Goal: Information Seeking & Learning: Learn about a topic

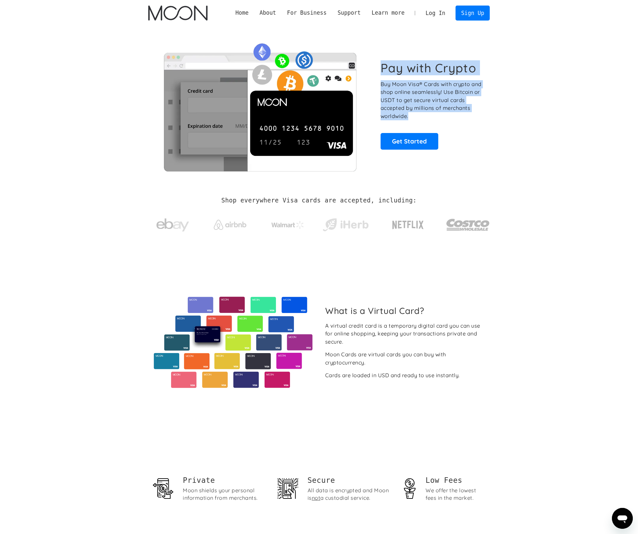
drag, startPoint x: 381, startPoint y: 68, endPoint x: 378, endPoint y: 123, distance: 54.5
click at [378, 123] on div "Pay with Crypto Buy Moon Visa® Cards with crypto and shop online seamlessly! Us…" at bounding box center [319, 105] width 342 height 132
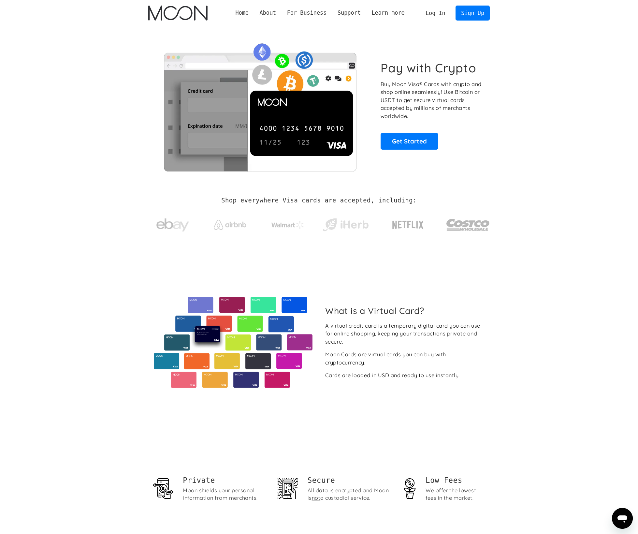
drag, startPoint x: 378, startPoint y: 123, endPoint x: 450, endPoint y: 117, distance: 72.2
click at [450, 117] on div "Pay with Crypto Buy Moon Visa® Cards with crypto and shop online seamlessly! Us…" at bounding box center [319, 105] width 342 height 132
click at [450, 117] on p "Buy Moon Visa® Cards with crypto and shop online seamlessly! Use Bitcoin or USD…" at bounding box center [432, 100] width 102 height 40
drag, startPoint x: 283, startPoint y: 199, endPoint x: 545, endPoint y: 230, distance: 264.2
click at [545, 230] on section "Shop everywhere Visa cards are accepted, including:" at bounding box center [319, 218] width 638 height 69
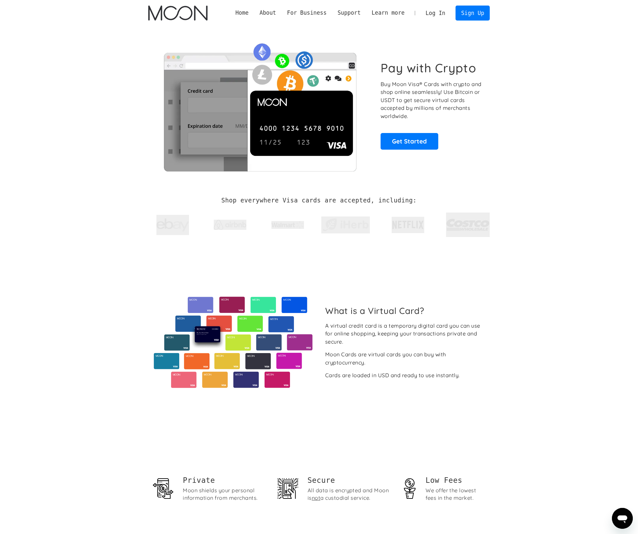
drag, startPoint x: 546, startPoint y: 238, endPoint x: 103, endPoint y: 193, distance: 444.9
click at [105, 192] on section "Shop everywhere Visa cards are accepted, including:" at bounding box center [319, 218] width 638 height 69
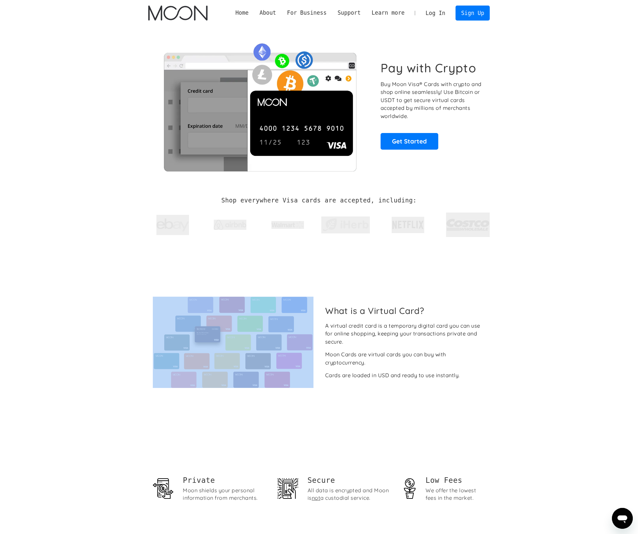
drag, startPoint x: 101, startPoint y: 194, endPoint x: 576, endPoint y: 266, distance: 480.9
drag, startPoint x: 576, startPoint y: 266, endPoint x: 132, endPoint y: 190, distance: 451.0
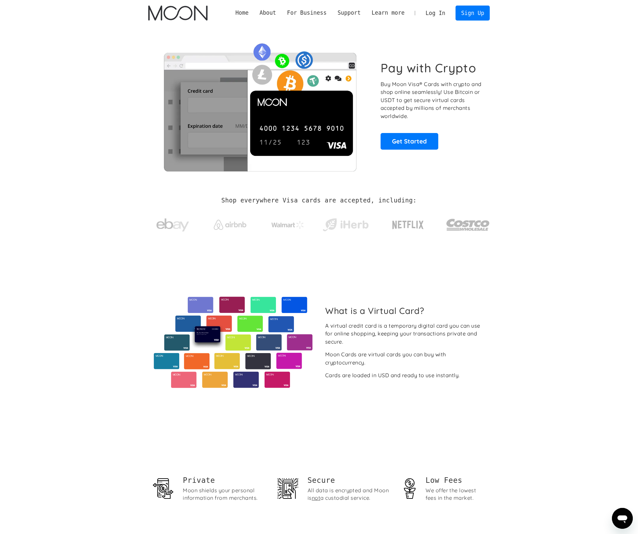
drag, startPoint x: 69, startPoint y: 192, endPoint x: 64, endPoint y: 197, distance: 7.1
click at [64, 197] on section "Shop everywhere Visa cards are accepted, including:" at bounding box center [319, 218] width 638 height 69
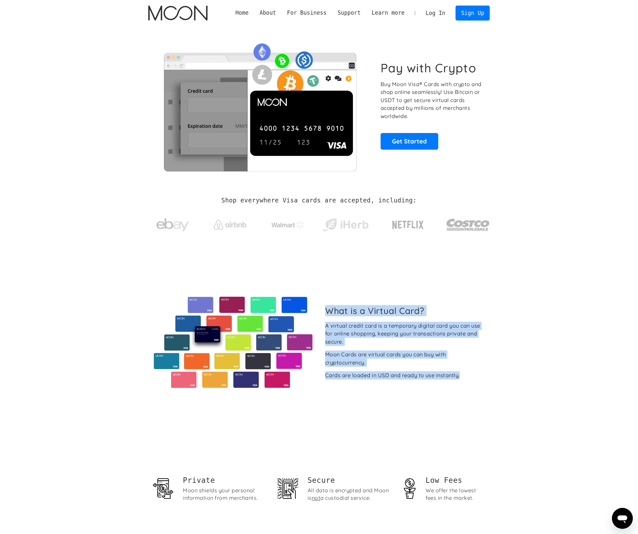
drag, startPoint x: 323, startPoint y: 309, endPoint x: 329, endPoint y: 388, distance: 79.5
click at [329, 388] on div "What is a Virtual Card? A virtual credit card is a temporary digital card you c…" at bounding box center [319, 342] width 342 height 179
drag, startPoint x: 329, startPoint y: 388, endPoint x: 325, endPoint y: 299, distance: 89.1
click at [325, 299] on div "What is a Virtual Card? A virtual credit card is a temporary digital card you c…" at bounding box center [319, 342] width 342 height 179
drag, startPoint x: 325, startPoint y: 299, endPoint x: 480, endPoint y: 376, distance: 173.9
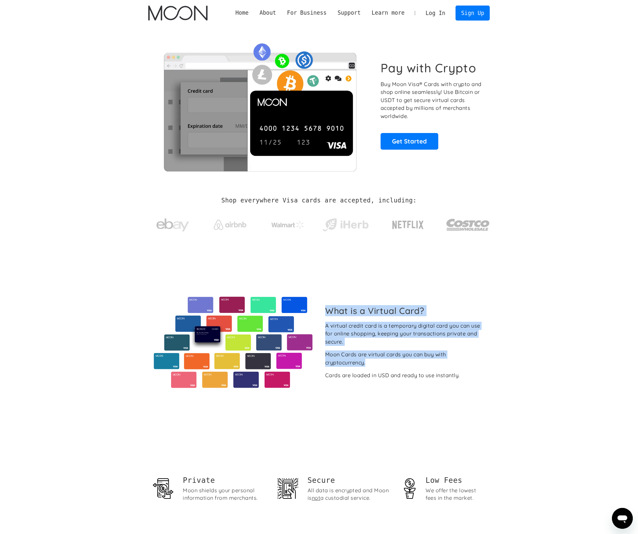
click at [480, 375] on div "What is a Virtual Card? A virtual credit card is a temporary digital card you c…" at bounding box center [319, 342] width 342 height 91
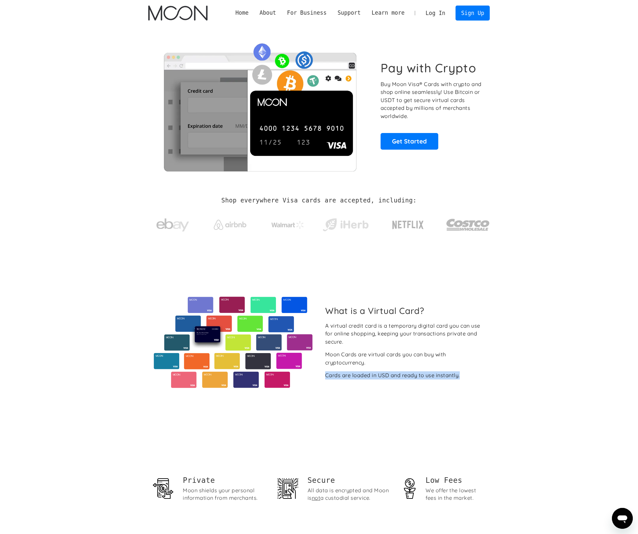
drag, startPoint x: 480, startPoint y: 379, endPoint x: 469, endPoint y: 379, distance: 11.1
click at [469, 379] on div "What is a Virtual Card? A virtual credit card is a temporary digital card you c…" at bounding box center [319, 342] width 342 height 91
drag, startPoint x: 451, startPoint y: 332, endPoint x: 493, endPoint y: 379, distance: 63.5
click at [482, 382] on div "What is a Virtual Card? A virtual credit card is a temporary digital card you c…" at bounding box center [319, 342] width 342 height 91
drag, startPoint x: 260, startPoint y: 499, endPoint x: 177, endPoint y: 478, distance: 85.6
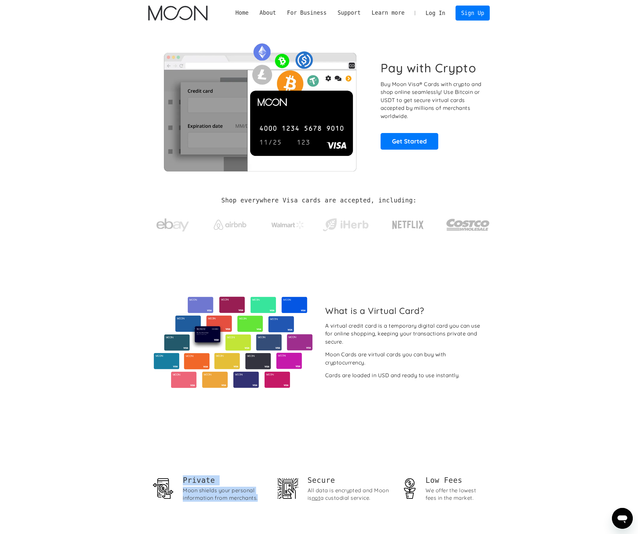
click at [177, 478] on div "Private Moon shields your personal information from merchants." at bounding box center [210, 490] width 114 height 30
drag, startPoint x: 177, startPoint y: 478, endPoint x: 264, endPoint y: 505, distance: 90.5
click at [264, 505] on div "Private Moon shields your personal information from merchants. Secure All data …" at bounding box center [319, 491] width 342 height 118
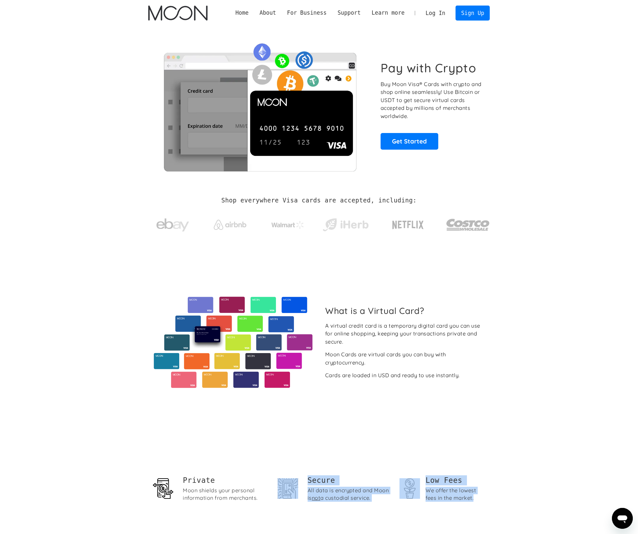
drag, startPoint x: 264, startPoint y: 505, endPoint x: 407, endPoint y: 523, distance: 144.2
click at [406, 523] on div "Private Moon shields your personal information from merchants. Secure All data …" at bounding box center [319, 491] width 342 height 118
drag, startPoint x: 422, startPoint y: 524, endPoint x: 110, endPoint y: 468, distance: 317.3
click at [111, 467] on section "Private Moon shields your personal information from merchants. Secure All data …" at bounding box center [319, 491] width 638 height 118
drag, startPoint x: 120, startPoint y: 471, endPoint x: 553, endPoint y: 503, distance: 434.1
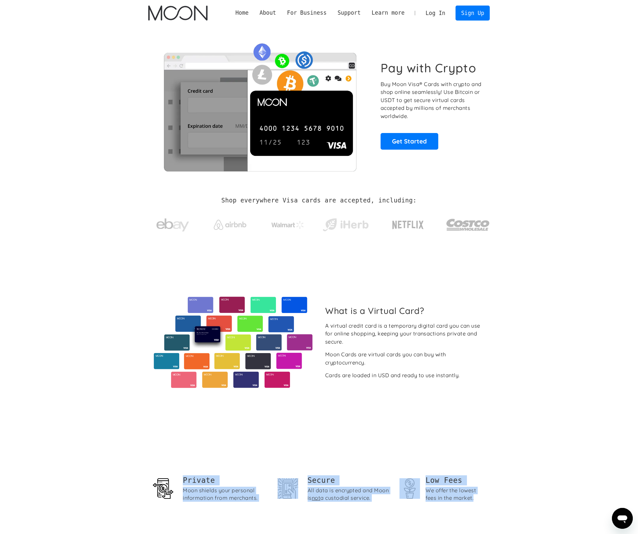
click at [552, 503] on section "Private Moon shields your personal information from merchants. Secure All data …" at bounding box center [319, 491] width 638 height 118
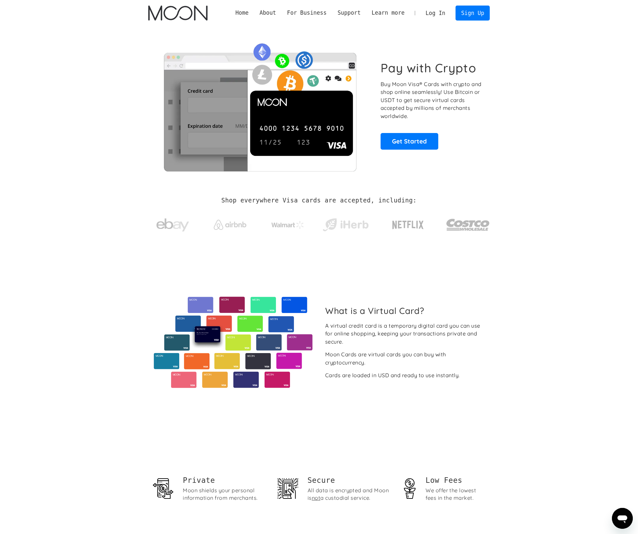
drag, startPoint x: 553, startPoint y: 502, endPoint x: 556, endPoint y: 469, distance: 33.1
click at [553, 502] on section "Private Moon shields your personal information from merchants. Secure All data …" at bounding box center [319, 491] width 638 height 118
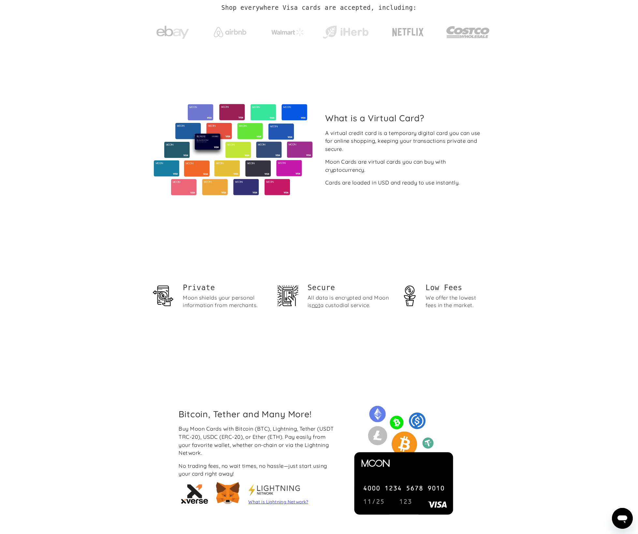
scroll to position [237, 0]
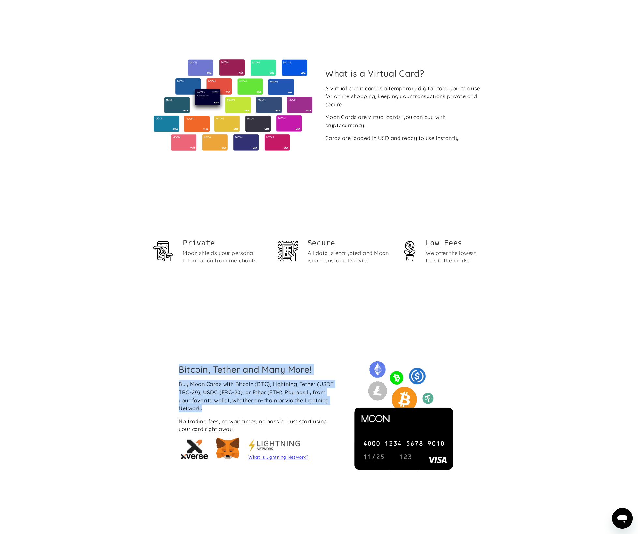
drag, startPoint x: 148, startPoint y: 367, endPoint x: 167, endPoint y: 413, distance: 49.5
click at [167, 413] on div "Bitcoin, Tether and Many More! Buy Moon Cards with Bitcoin (BTC), Lightning, Te…" at bounding box center [319, 413] width 638 height 203
drag, startPoint x: 167, startPoint y: 413, endPoint x: 164, endPoint y: 365, distance: 47.3
click at [164, 365] on div "Bitcoin, Tether and Many More! Buy Moon Cards with Bitcoin (BTC), Lightning, Te…" at bounding box center [319, 413] width 638 height 203
drag, startPoint x: 164, startPoint y: 366, endPoint x: 161, endPoint y: 436, distance: 70.8
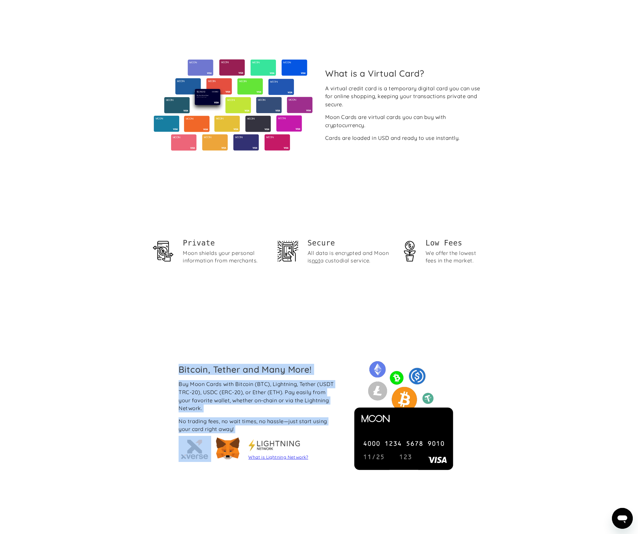
click at [161, 436] on div "Bitcoin, Tether and Many More! Buy Moon Cards with Bitcoin (BTC), Lightning, Te…" at bounding box center [319, 413] width 638 height 203
drag, startPoint x: 161, startPoint y: 433, endPoint x: 155, endPoint y: 361, distance: 72.3
click at [155, 361] on div "Bitcoin, Tether and Many More! Buy Moon Cards with Bitcoin (BTC), Lightning, Te…" at bounding box center [319, 413] width 638 height 203
drag, startPoint x: 155, startPoint y: 361, endPoint x: 150, endPoint y: 435, distance: 73.9
click at [150, 435] on div "Bitcoin, Tether and Many More! Buy Moon Cards with Bitcoin (BTC), Lightning, Te…" at bounding box center [319, 413] width 638 height 203
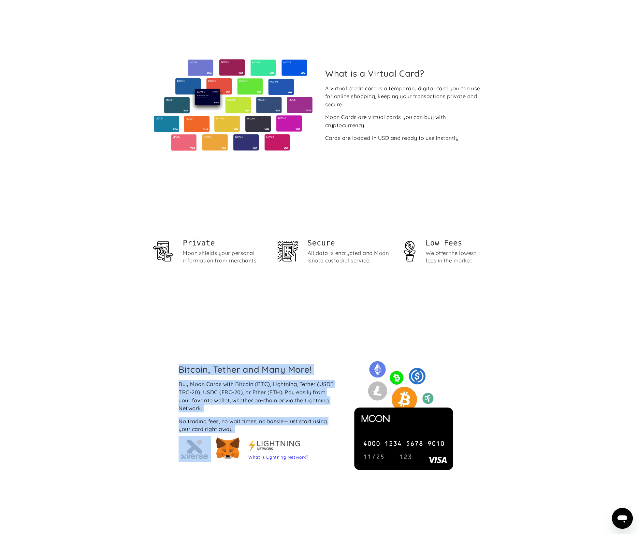
click at [150, 435] on div "Bitcoin, Tether and Many More! Buy Moon Cards with Bitcoin (BTC), Lightning, Te…" at bounding box center [319, 413] width 638 height 203
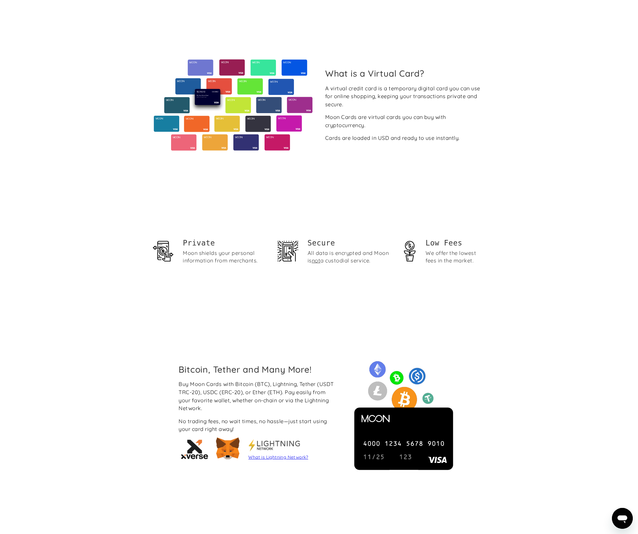
scroll to position [482, 0]
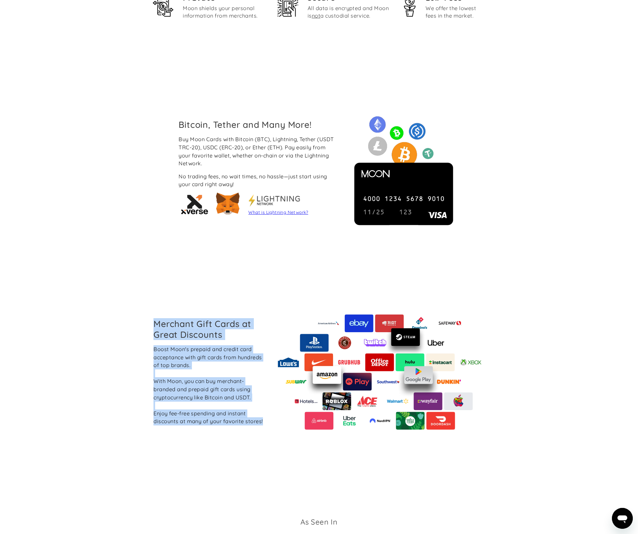
drag, startPoint x: 147, startPoint y: 321, endPoint x: 150, endPoint y: 439, distance: 118.4
click at [149, 439] on div "Merchant Gift Cards at Great Discounts Boost Moon's prepaid and credit card acc…" at bounding box center [319, 372] width 361 height 203
drag, startPoint x: 150, startPoint y: 439, endPoint x: 153, endPoint y: 316, distance: 123.6
click at [153, 316] on div "Merchant Gift Cards at Great Discounts Boost Moon's prepaid and credit card acc…" at bounding box center [319, 372] width 342 height 203
click at [148, 318] on div "Merchant Gift Cards at Great Discounts Boost Moon's prepaid and credit card acc…" at bounding box center [319, 372] width 361 height 203
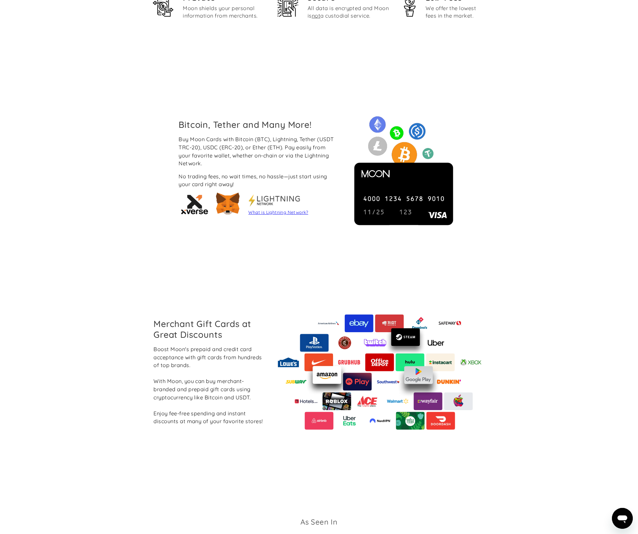
drag, startPoint x: 510, startPoint y: 394, endPoint x: 515, endPoint y: 373, distance: 22.3
click at [510, 373] on section "Merchant Gift Cards at Great Discounts Boost Moon's prepaid and credit card acc…" at bounding box center [319, 372] width 638 height 203
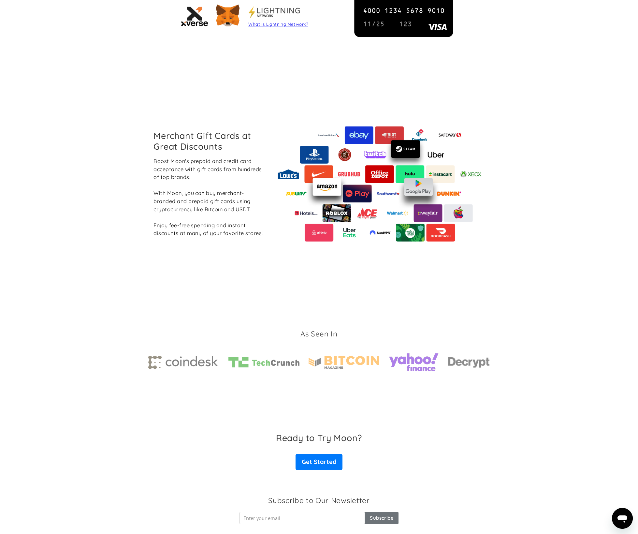
scroll to position [679, 0]
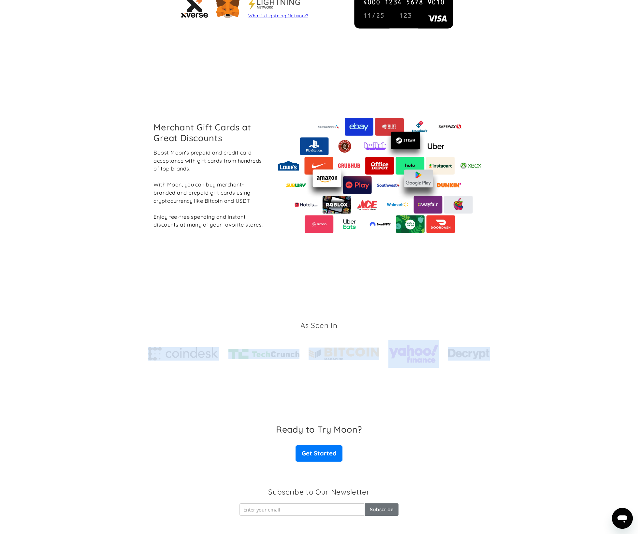
drag, startPoint x: 297, startPoint y: 341, endPoint x: 564, endPoint y: 406, distance: 274.5
click at [562, 406] on section "As Seen In" at bounding box center [319, 344] width 638 height 135
click at [564, 406] on section "As Seen In" at bounding box center [319, 344] width 638 height 135
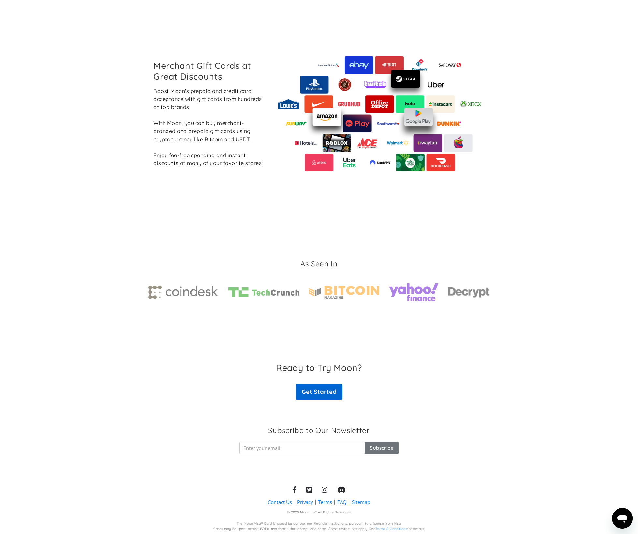
click at [330, 393] on link "Get Started" at bounding box center [319, 392] width 47 height 16
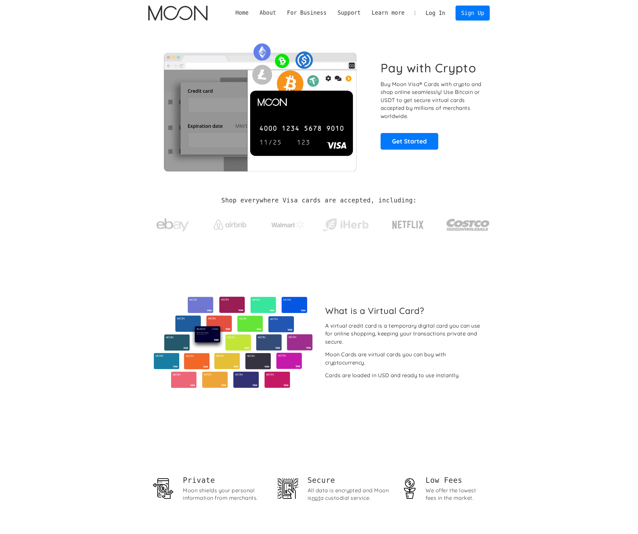
click at [268, 13] on div "About" at bounding box center [268, 13] width 17 height 8
click at [263, 12] on div "About" at bounding box center [268, 13] width 17 height 8
click at [276, 19] on div "Home About About Moon Careers Founder's Letter For Business Business Moon APIs …" at bounding box center [360, 13] width 260 height 15
click at [303, 14] on div "For Business" at bounding box center [306, 13] width 39 height 8
click at [346, 13] on div "Support" at bounding box center [349, 13] width 23 height 8
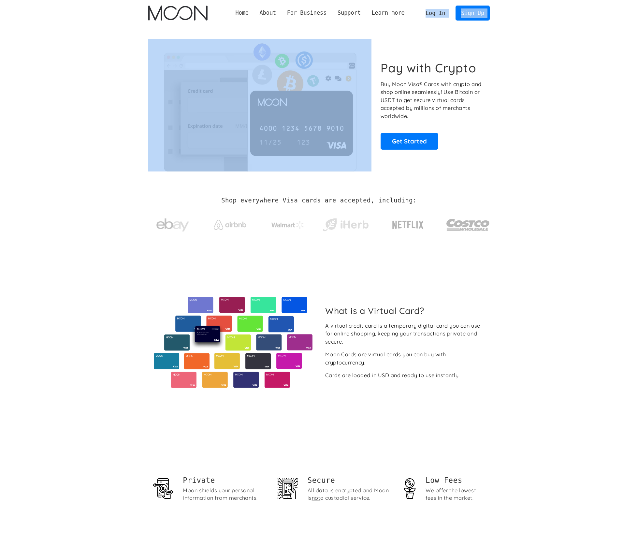
drag, startPoint x: 346, startPoint y: 36, endPoint x: 382, endPoint y: 17, distance: 41.0
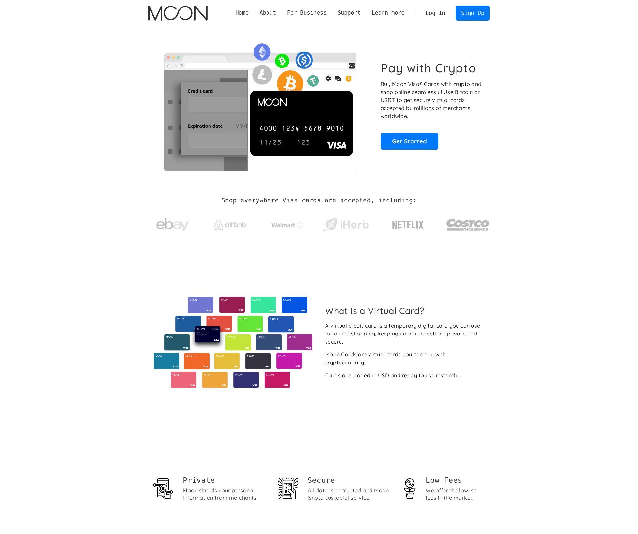
click at [390, 10] on div "Learn more" at bounding box center [388, 13] width 33 height 8
click at [389, 12] on div "Learn more" at bounding box center [388, 13] width 33 height 8
click at [272, 20] on link "About Moon" at bounding box center [284, 23] width 60 height 13
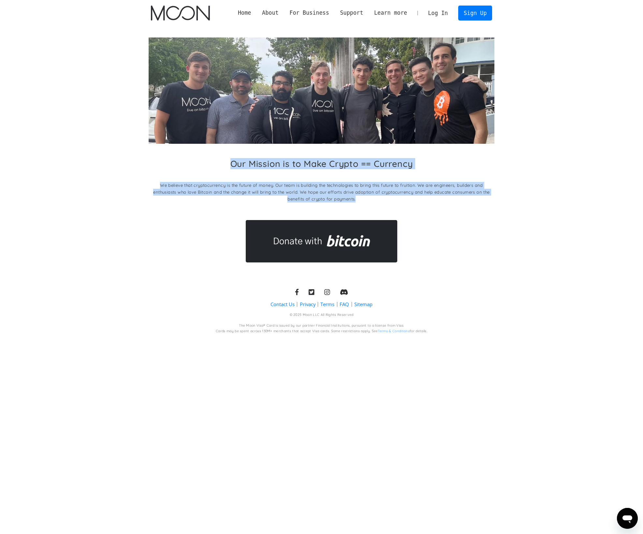
drag, startPoint x: 220, startPoint y: 164, endPoint x: 372, endPoint y: 202, distance: 156.1
click at [372, 202] on div "Our Mission is to Make Crypto == Currency We believe that cryptocurrency is the…" at bounding box center [322, 181] width 346 height 47
drag, startPoint x: 378, startPoint y: 202, endPoint x: 197, endPoint y: 157, distance: 186.7
click at [197, 157] on div "Our Mission is to Make Crypto == Currency We believe that cryptocurrency is the…" at bounding box center [322, 149] width 346 height 225
drag, startPoint x: 230, startPoint y: 169, endPoint x: 410, endPoint y: 211, distance: 184.4
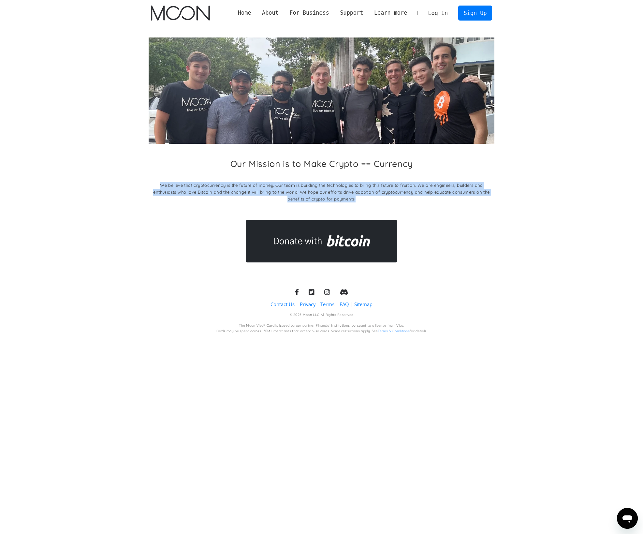
click at [410, 211] on div "Our Mission is to Make Crypto == Currency We believe that cryptocurrency is the…" at bounding box center [322, 149] width 346 height 225
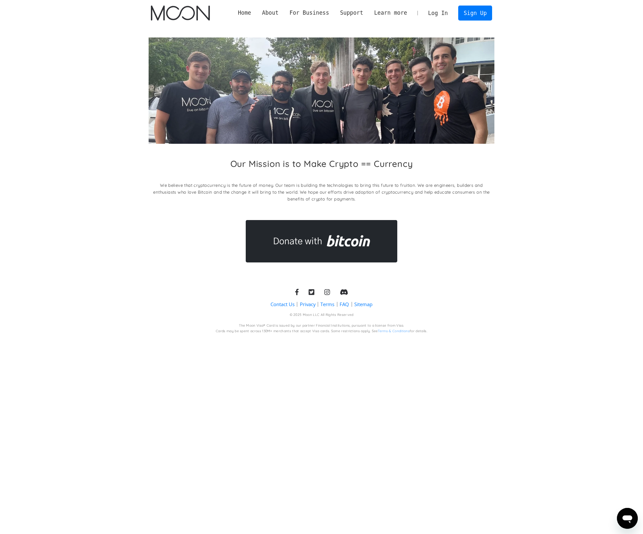
drag, startPoint x: 410, startPoint y: 211, endPoint x: 405, endPoint y: 197, distance: 15.3
click at [404, 196] on div "Our Mission is to Make Crypto == Currency We believe that cryptocurrency is the…" at bounding box center [322, 149] width 346 height 225
click at [395, 24] on link "FAQ" at bounding box center [422, 23] width 107 height 13
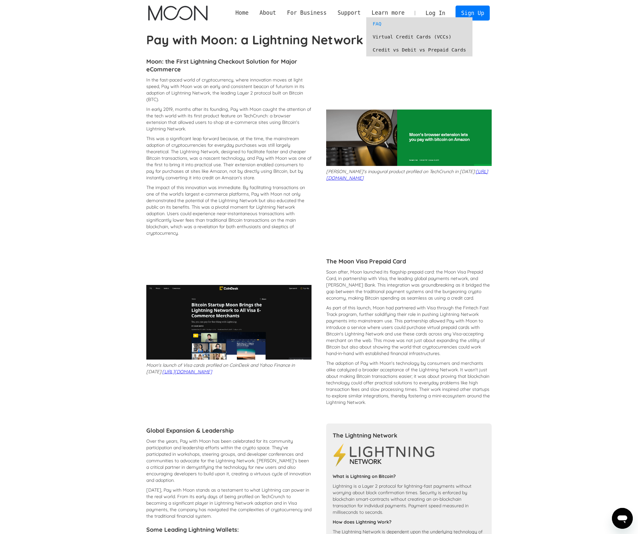
click at [400, 37] on link "Virtual Credit Cards (VCCs)" at bounding box center [419, 36] width 107 height 13
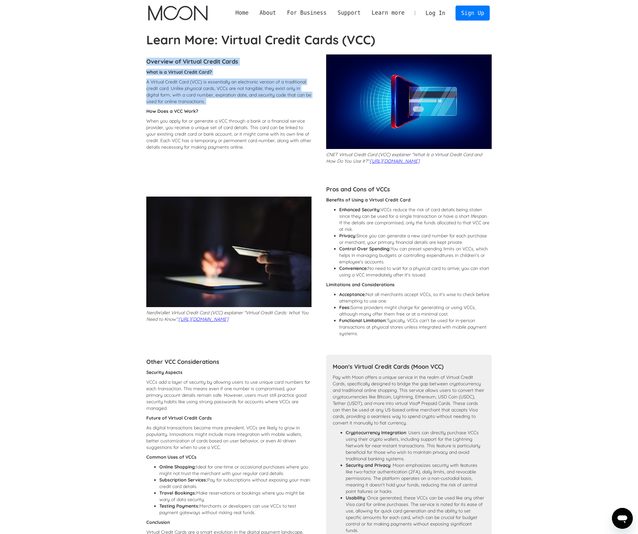
drag, startPoint x: 147, startPoint y: 59, endPoint x: 240, endPoint y: 107, distance: 104.2
click at [240, 107] on div "Overview of Virtual Credit Cards What is a Virtual Credit Card? A Virtual Credi…" at bounding box center [229, 110] width 166 height 113
drag, startPoint x: 240, startPoint y: 104, endPoint x: 240, endPoint y: 77, distance: 27.4
click at [240, 77] on div "What is a Virtual Credit Card? A Virtual Credit Card (VCC) is essentially an el…" at bounding box center [229, 111] width 166 height 85
drag, startPoint x: 240, startPoint y: 77, endPoint x: 240, endPoint y: 106, distance: 29.0
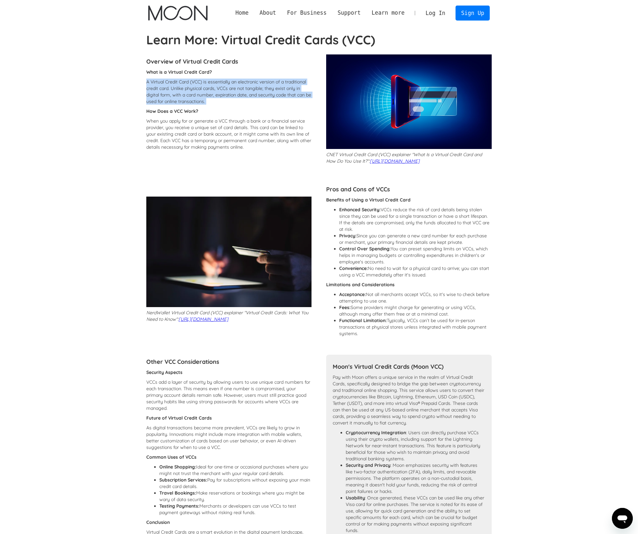
click at [240, 106] on div "What is a Virtual Credit Card? A Virtual Credit Card (VCC) is essentially an el…" at bounding box center [229, 111] width 166 height 85
drag, startPoint x: 240, startPoint y: 106, endPoint x: 242, endPoint y: 77, distance: 28.4
click at [242, 77] on div "What is a Virtual Credit Card? A Virtual Credit Card (VCC) is essentially an el…" at bounding box center [229, 111] width 166 height 85
drag, startPoint x: 242, startPoint y: 77, endPoint x: 240, endPoint y: 106, distance: 28.4
click at [240, 106] on div "What is a Virtual Credit Card? A Virtual Credit Card (VCC) is essentially an el…" at bounding box center [229, 111] width 166 height 85
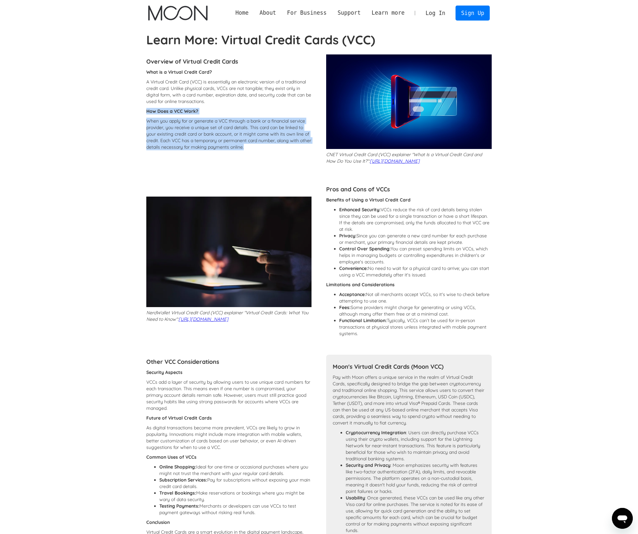
drag, startPoint x: 240, startPoint y: 106, endPoint x: 242, endPoint y: 160, distance: 54.2
click at [242, 160] on div "Overview of Virtual Credit Cards What is a Virtual Credit Card? A Virtual Credi…" at bounding box center [229, 110] width 166 height 113
drag, startPoint x: 242, startPoint y: 160, endPoint x: 245, endPoint y: 105, distance: 54.5
click at [245, 105] on div "Overview of Virtual Credit Cards What is a Virtual Credit Card? A Virtual Credi…" at bounding box center [229, 110] width 166 height 113
drag, startPoint x: 245, startPoint y: 105, endPoint x: 247, endPoint y: 167, distance: 61.6
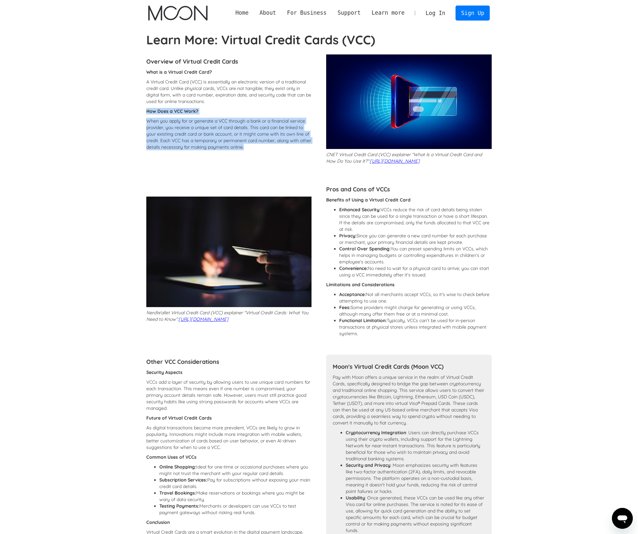
click at [247, 167] on div "Overview of Virtual Credit Cards What is a Virtual Credit Card? A Virtual Credi…" at bounding box center [229, 110] width 166 height 113
drag, startPoint x: 247, startPoint y: 167, endPoint x: 252, endPoint y: 107, distance: 60.6
click at [252, 107] on div "Overview of Virtual Credit Cards What is a Virtual Credit Card? A Virtual Credi…" at bounding box center [229, 110] width 166 height 113
drag, startPoint x: 252, startPoint y: 107, endPoint x: 276, endPoint y: 155, distance: 53.6
click at [276, 155] on div "Overview of Virtual Credit Cards What is a Virtual Credit Card? A Virtual Credi…" at bounding box center [229, 110] width 166 height 113
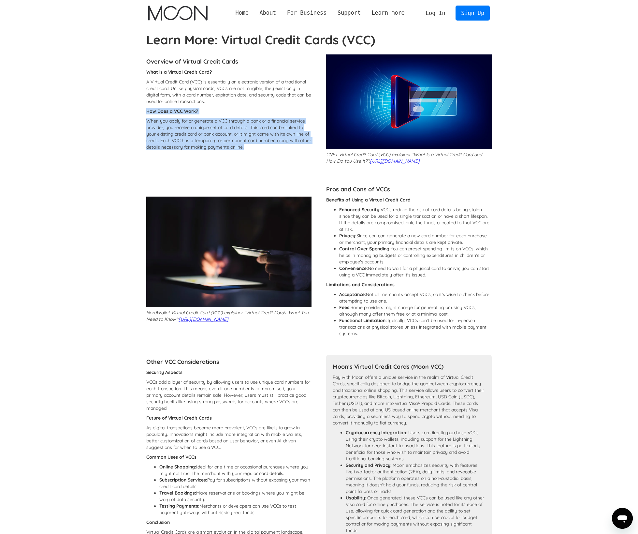
drag, startPoint x: 276, startPoint y: 155, endPoint x: 272, endPoint y: 105, distance: 50.0
click at [272, 105] on div "Overview of Virtual Credit Cards What is a Virtual Credit Card? A Virtual Credi…" at bounding box center [229, 110] width 166 height 113
drag, startPoint x: 272, startPoint y: 105, endPoint x: 272, endPoint y: 155, distance: 49.9
click at [272, 155] on div "Overview of Virtual Credit Cards What is a Virtual Credit Card? A Virtual Credi…" at bounding box center [229, 110] width 166 height 113
drag, startPoint x: 272, startPoint y: 155, endPoint x: 271, endPoint y: 107, distance: 48.3
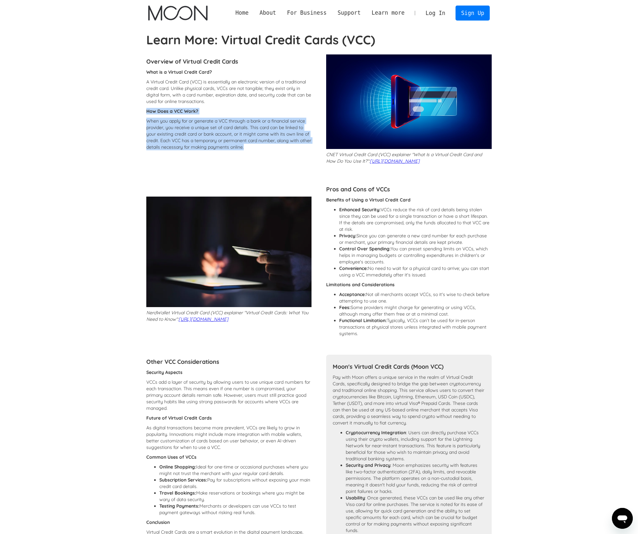
click at [271, 107] on div "Overview of Virtual Credit Cards What is a Virtual Credit Card? A Virtual Credi…" at bounding box center [229, 110] width 166 height 113
click at [271, 107] on div "What is a Virtual Credit Card? A Virtual Credit Card (VCC) is essentially an el…" at bounding box center [229, 111] width 166 height 85
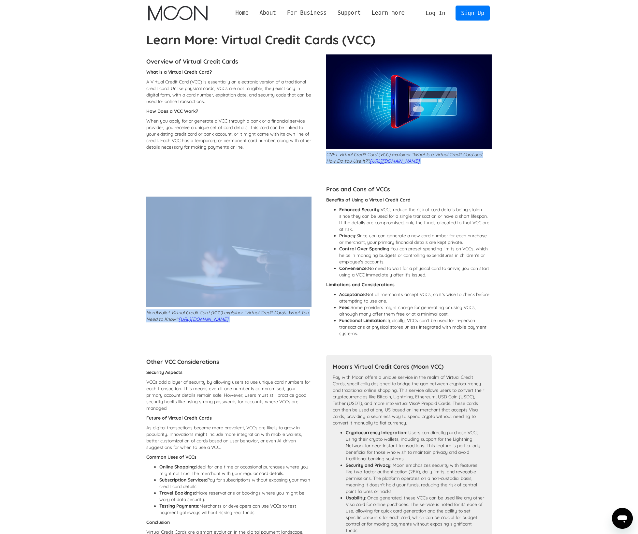
drag, startPoint x: 328, startPoint y: 152, endPoint x: 488, endPoint y: 185, distance: 163.6
click at [489, 185] on div "Overview of Virtual Credit Cards What is a Virtual Credit Card? A Virtual Credi…" at bounding box center [319, 410] width 346 height 712
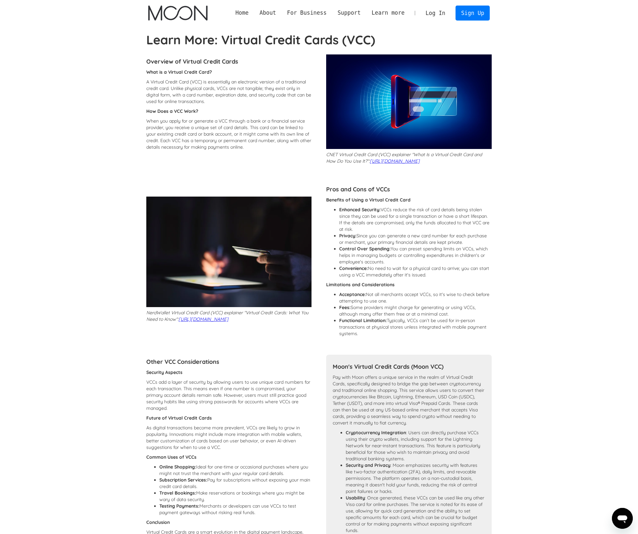
click at [477, 203] on p "Benefits of Using a Virtual Credit Card" at bounding box center [409, 200] width 166 height 7
drag, startPoint x: 397, startPoint y: 234, endPoint x: 334, endPoint y: 215, distance: 66.2
click at [339, 215] on li "Enhanced Security: VCCs reduce the risk of card details being stolen since they…" at bounding box center [415, 219] width 153 height 26
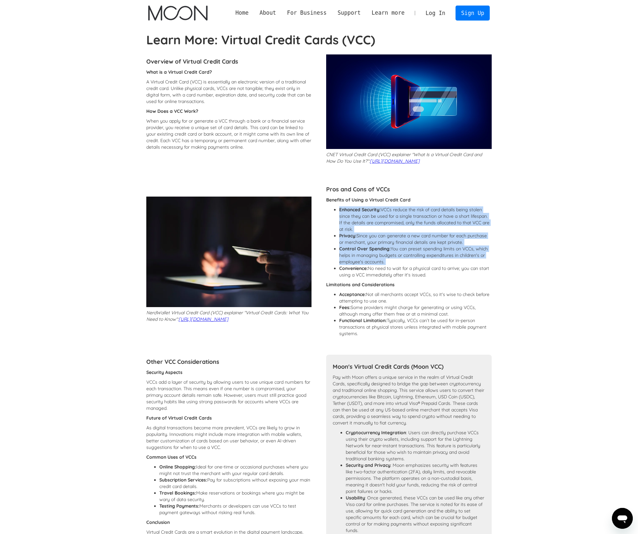
drag, startPoint x: 334, startPoint y: 215, endPoint x: 338, endPoint y: 272, distance: 57.2
click at [338, 272] on ul "Enhanced Security: VCCs reduce the risk of card details being stolen since they…" at bounding box center [409, 242] width 166 height 72
drag, startPoint x: 338, startPoint y: 272, endPoint x: 326, endPoint y: 197, distance: 76.6
click at [326, 197] on div "Overview of Virtual Credit Cards What is a Virtual Credit Card? A Virtual Credi…" at bounding box center [319, 410] width 346 height 712
drag, startPoint x: 326, startPoint y: 196, endPoint x: 460, endPoint y: 288, distance: 163.0
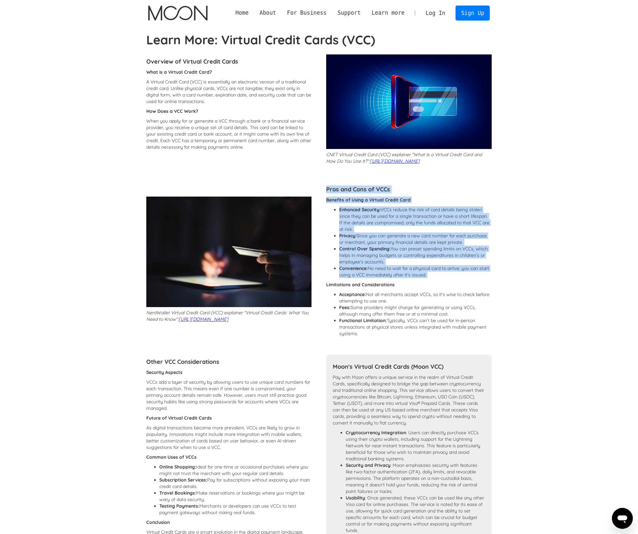
click at [460, 288] on div "Overview of Virtual Credit Cards What is a Virtual Credit Card? A Virtual Credi…" at bounding box center [319, 410] width 346 height 712
drag, startPoint x: 454, startPoint y: 261, endPoint x: 449, endPoint y: 184, distance: 77.5
click at [449, 184] on div "Overview of Virtual Credit Cards What is a Virtual Credit Card? A Virtual Credi…" at bounding box center [319, 410] width 346 height 712
drag, startPoint x: 448, startPoint y: 190, endPoint x: 447, endPoint y: 287, distance: 97.1
click at [447, 287] on div "Pros and Cons of VCCs Benefits of Using a Virtual Credit Card Enhanced Security…" at bounding box center [409, 261] width 166 height 158
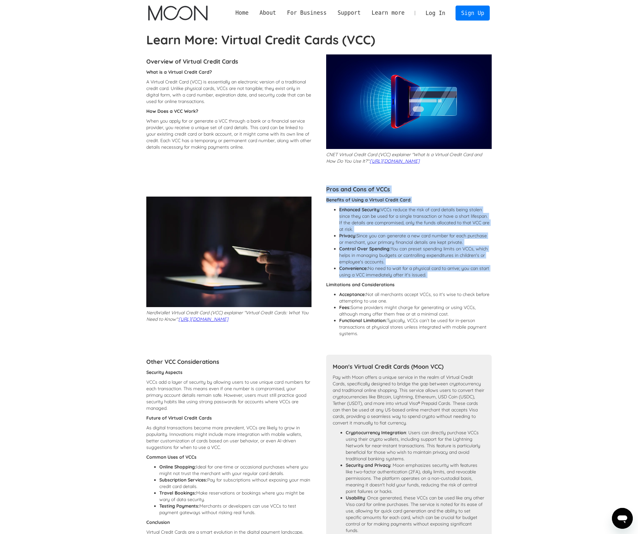
drag, startPoint x: 447, startPoint y: 287, endPoint x: 454, endPoint y: 283, distance: 7.9
click at [454, 283] on div "Benefits of Using a Virtual Credit Card Enhanced Security: VCCs reduce the risk…" at bounding box center [409, 268] width 166 height 143
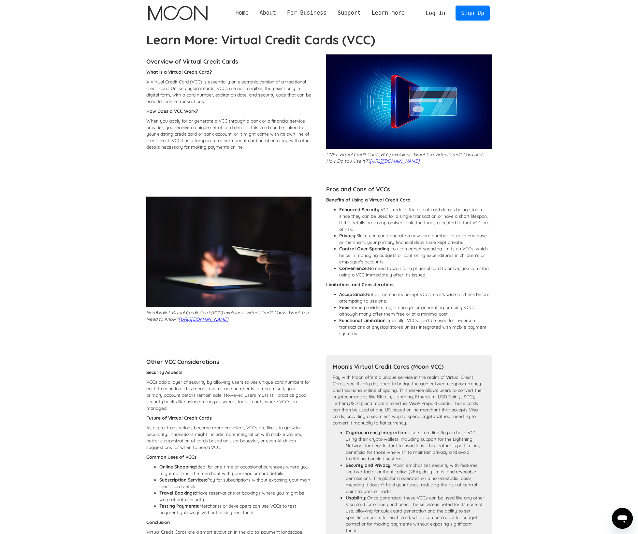
click at [461, 278] on li "Convenience: No need to wait for a physical card to arrive; you can start using…" at bounding box center [415, 271] width 153 height 13
drag, startPoint x: 430, startPoint y: 311, endPoint x: 427, endPoint y: 286, distance: 26.0
click at [427, 286] on div "Benefits of Using a Virtual Credit Card Enhanced Security: VCCs reduce the risk…" at bounding box center [409, 268] width 166 height 143
drag, startPoint x: 427, startPoint y: 286, endPoint x: 428, endPoint y: 343, distance: 57.4
click at [428, 340] on div "Benefits of Using a Virtual Credit Card Enhanced Security: VCCs reduce the risk…" at bounding box center [409, 268] width 166 height 143
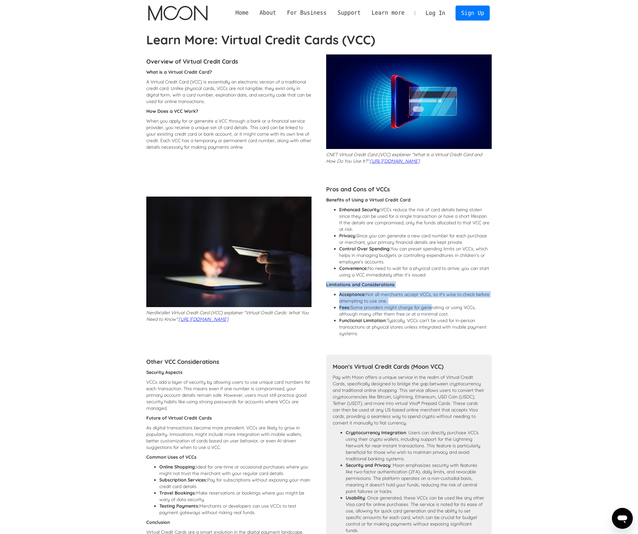
drag, startPoint x: 428, startPoint y: 343, endPoint x: 429, endPoint y: 285, distance: 57.7
click at [429, 285] on div "Benefits of Using a Virtual Credit Card Enhanced Security: VCCs reduce the risk…" at bounding box center [409, 268] width 166 height 143
drag, startPoint x: 429, startPoint y: 285, endPoint x: 425, endPoint y: 349, distance: 64.3
click at [425, 349] on div "Overview of Virtual Credit Cards What is a Virtual Credit Card? A Virtual Credi…" at bounding box center [319, 410] width 346 height 712
drag, startPoint x: 425, startPoint y: 347, endPoint x: 427, endPoint y: 287, distance: 60.6
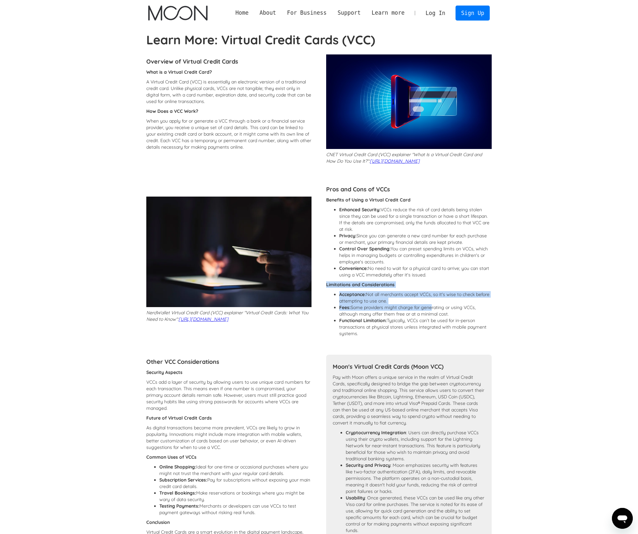
click at [427, 287] on div "Overview of Virtual Credit Cards What is a Virtual Credit Card? A Virtual Credi…" at bounding box center [319, 410] width 346 height 712
drag, startPoint x: 427, startPoint y: 287, endPoint x: 419, endPoint y: 340, distance: 54.1
click at [419, 340] on div "Benefits of Using a Virtual Credit Card Enhanced Security: VCCs reduce the risk…" at bounding box center [409, 268] width 166 height 143
drag, startPoint x: 419, startPoint y: 340, endPoint x: 427, endPoint y: 286, distance: 55.1
click at [427, 286] on div "Benefits of Using a Virtual Credit Card Enhanced Security: VCCs reduce the risk…" at bounding box center [409, 268] width 166 height 143
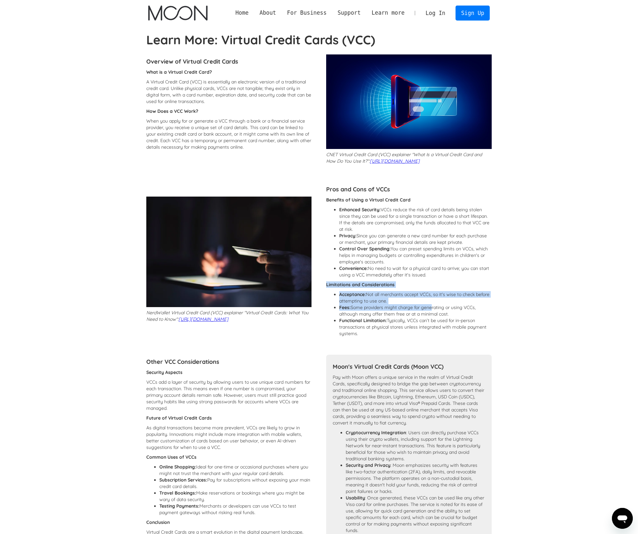
drag, startPoint x: 427, startPoint y: 286, endPoint x: 417, endPoint y: 339, distance: 54.7
click at [417, 339] on div "Benefits of Using a Virtual Credit Card Enhanced Security: VCCs reduce the risk…" at bounding box center [409, 268] width 166 height 143
click at [412, 335] on li "Functional Limitation: Typically, VCCs can’t be used for in-person transactions…" at bounding box center [415, 327] width 153 height 20
drag, startPoint x: 412, startPoint y: 340, endPoint x: 467, endPoint y: 321, distance: 58.0
click at [467, 321] on ul "Acceptance: Not all merchants accept VCCs, so it's wise to check before attempt…" at bounding box center [409, 314] width 166 height 46
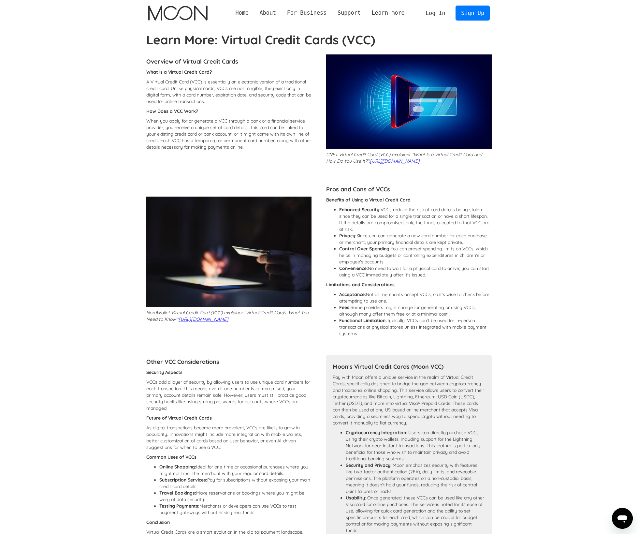
drag
click at [462, 340] on div "Benefits of Using a Virtual Credit Card Enhanced Security: VCCs reduce the risk…" at bounding box center [409, 268] width 166 height 143
click at [468, 320] on div "Benefits of Using a Virtual Credit Card Enhanced Security: VCCs reduce the risk…" at bounding box center [409, 268] width 166 height 143
click at [463, 340] on div "Benefits of Using a Virtual Credit Card Enhanced Security: VCCs reduce the risk…" at bounding box center [409, 268] width 166 height 143
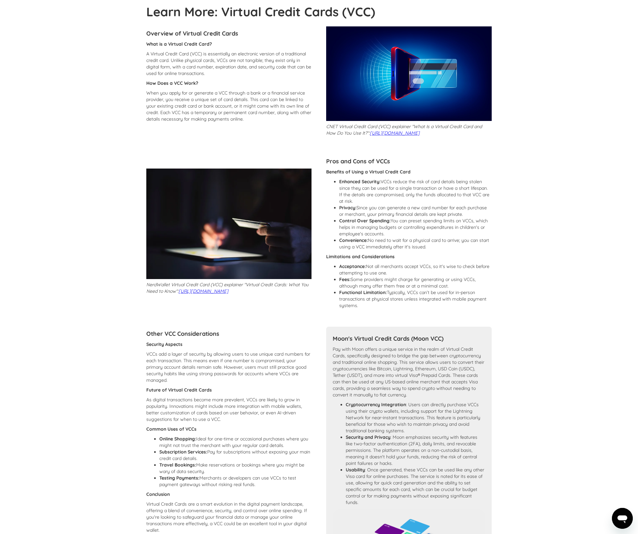
scroll to position [118, 0]
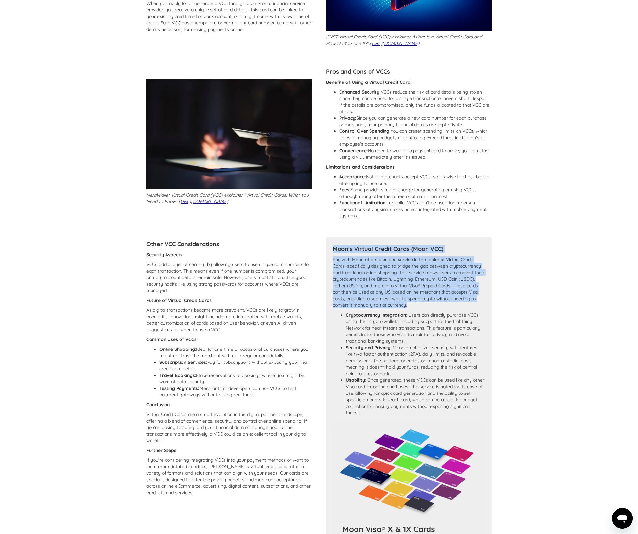
drag, startPoint x: 333, startPoint y: 254, endPoint x: 425, endPoint y: 313, distance: 109.5
click at [425, 313] on div "Moon's Virtual Credit Cards (Moon VCC) Pay with Moon offers a unique service in…" at bounding box center [409, 443] width 166 height 412
drag, startPoint x: 425, startPoint y: 313, endPoint x: 326, endPoint y: 250, distance: 117.7
click at [326, 250] on div "Overview of Virtual Credit Cards What is a Virtual Credit Card? A Virtual Credi…" at bounding box center [319, 293] width 346 height 712
drag, startPoint x: 327, startPoint y: 251, endPoint x: 477, endPoint y: 316, distance: 163.9
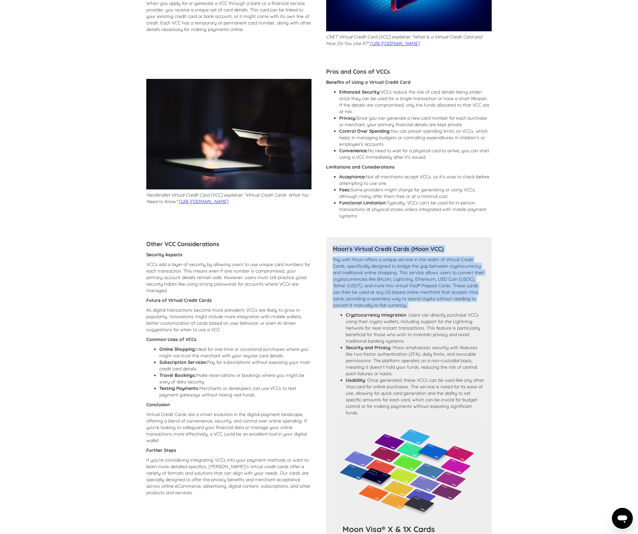
click at [477, 316] on div "Overview of Virtual Credit Cards What is a Virtual Credit Card? A Virtual Credi…" at bounding box center [319, 293] width 346 height 712
drag, startPoint x: 477, startPoint y: 316, endPoint x: 457, endPoint y: 242, distance: 77.0
click at [457, 242] on div "Overview of Virtual Credit Cards What is a Virtual Credit Card? A Virtual Credi…" at bounding box center [319, 293] width 346 height 712
drag, startPoint x: 457, startPoint y: 242, endPoint x: 447, endPoint y: 316, distance: 75.0
click at [447, 316] on div "Overview of Virtual Credit Cards What is a Virtual Credit Card? A Virtual Credi…" at bounding box center [319, 293] width 346 height 712
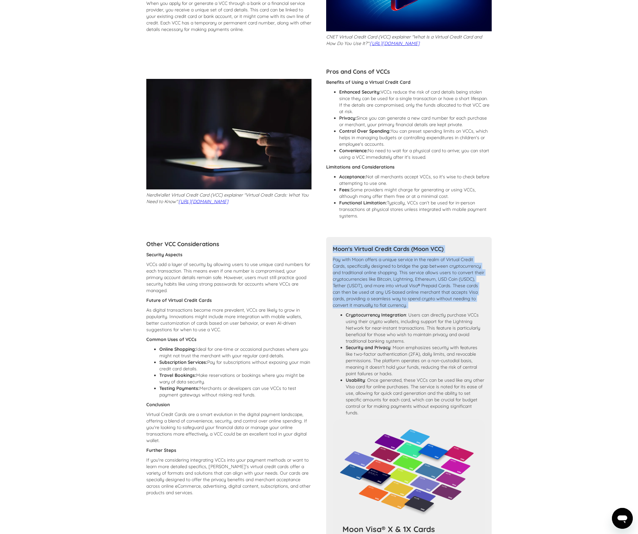
drag, startPoint x: 447, startPoint y: 316, endPoint x: 440, endPoint y: 248, distance: 68.2
click at [440, 248] on div "Moon's Virtual Credit Cards (Moon VCC) Pay with Moon offers a unique service in…" at bounding box center [409, 443] width 166 height 412
drag, startPoint x: 440, startPoint y: 248, endPoint x: 439, endPoint y: 349, distance: 100.4
click at [439, 349] on div "Moon's Virtual Credit Cards (Moon VCC) Pay with Moon offers a unique service in…" at bounding box center [409, 443] width 166 height 412
drag, startPoint x: 439, startPoint y: 349, endPoint x: 428, endPoint y: 246, distance: 103.6
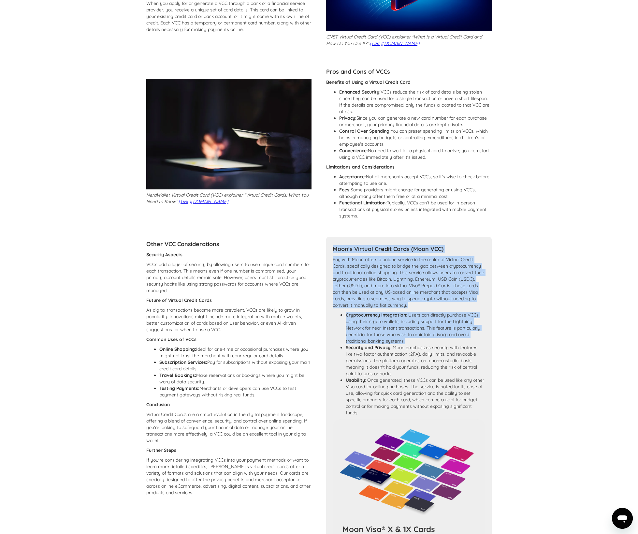
click at [428, 246] on div "Moon's Virtual Credit Cards (Moon VCC) Pay with Moon offers a unique service in…" at bounding box center [409, 443] width 166 height 412
drag, startPoint x: 428, startPoint y: 246, endPoint x: 425, endPoint y: 379, distance: 133.0
click at [425, 378] on div "Moon's Virtual Credit Cards (Moon VCC) Pay with Moon offers a unique service in…" at bounding box center [409, 443] width 166 height 412
drag, startPoint x: 425, startPoint y: 379, endPoint x: 386, endPoint y: 250, distance: 134.7
click at [386, 249] on div "Moon's Virtual Credit Cards (Moon VCC) Pay with Moon offers a unique service in…" at bounding box center [409, 443] width 166 height 412
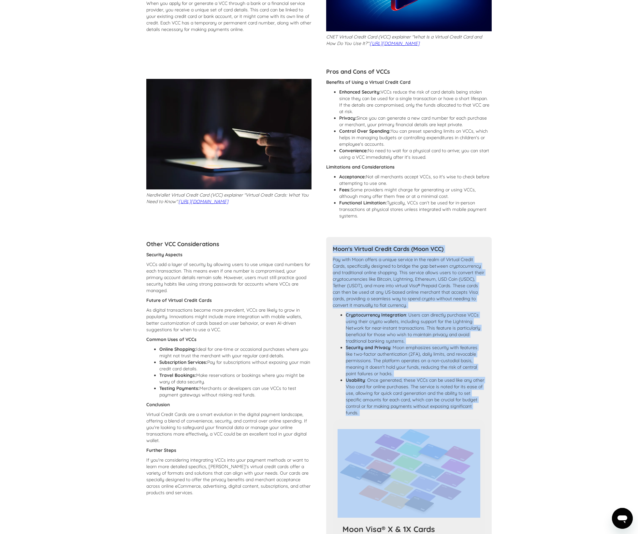
drag, startPoint x: 386, startPoint y: 250, endPoint x: 441, endPoint y: 427, distance: 185.9
click at [441, 427] on div "Moon's Virtual Credit Cards (Moon VCC) Pay with Moon offers a unique service in…" at bounding box center [409, 443] width 166 height 412
drag, startPoint x: 441, startPoint y: 427, endPoint x: 436, endPoint y: 246, distance: 181.0
click at [436, 246] on div "Moon's Virtual Credit Cards (Moon VCC) Pay with Moon offers a unique service in…" at bounding box center [409, 443] width 166 height 412
click at [452, 431] on div "Moon's Virtual Credit Cards (Moon VCC) Pay with Moon offers a unique service in…" at bounding box center [409, 443] width 166 height 412
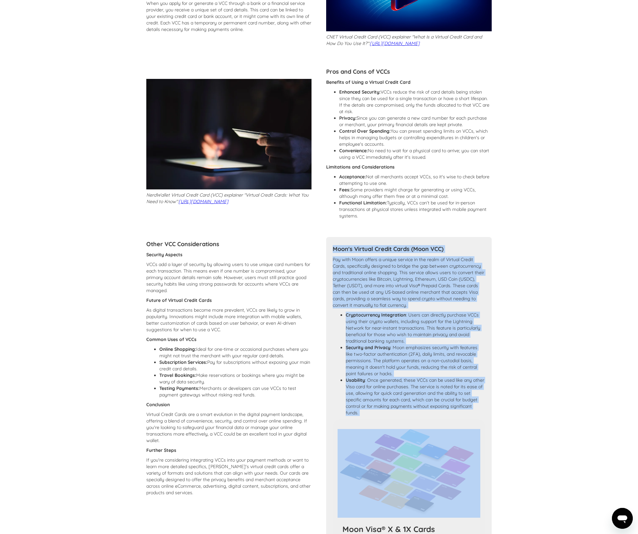
click at [442, 246] on div "Moon's Virtual Credit Cards (Moon VCC) Pay with Moon offers a unique service in…" at bounding box center [409, 443] width 166 height 412
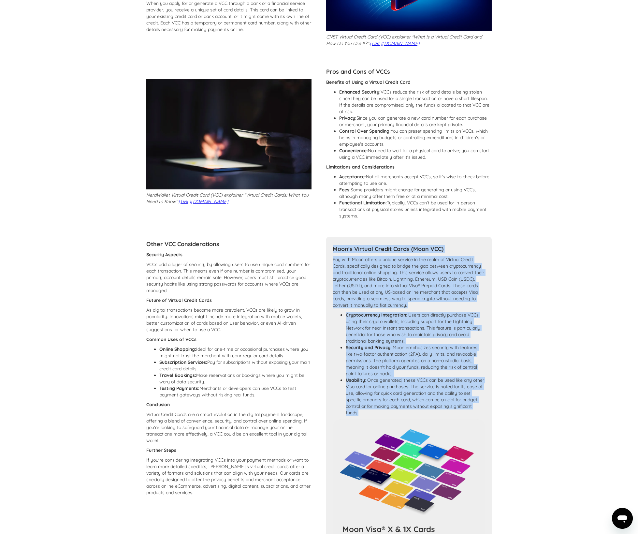
click at [452, 424] on div "Moon's Virtual Credit Cards (Moon VCC) Pay with Moon offers a unique service in…" at bounding box center [409, 443] width 166 height 412
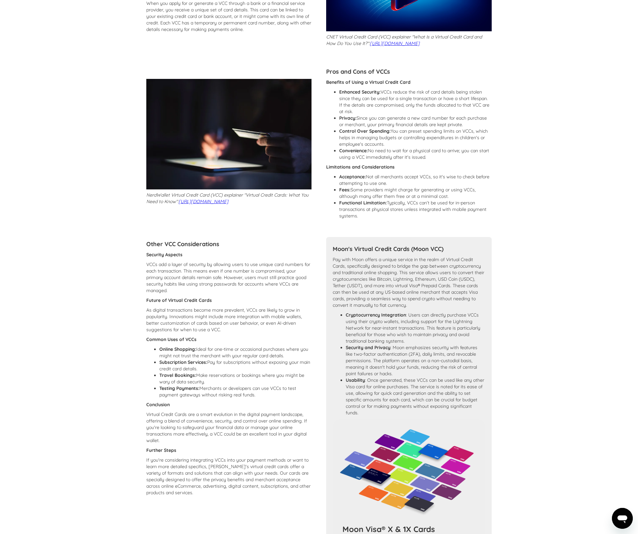
click at [454, 416] on li "Usability : Once generated, these VCCs can be used like any other Visa card for…" at bounding box center [416, 396] width 140 height 39
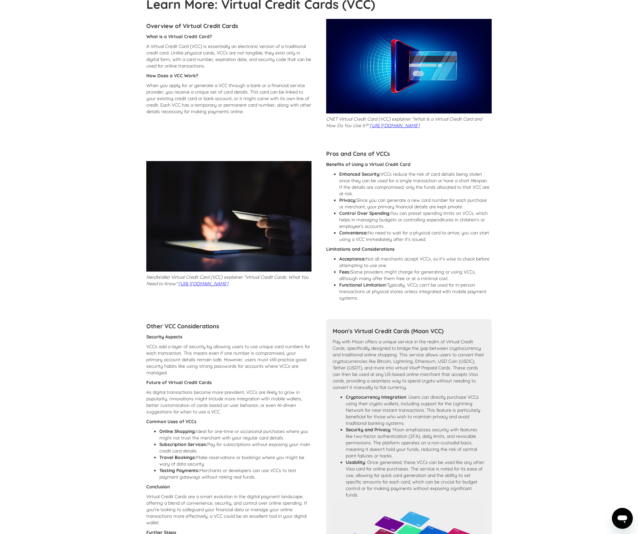
scroll to position [0, 0]
